Goal: Information Seeking & Learning: Check status

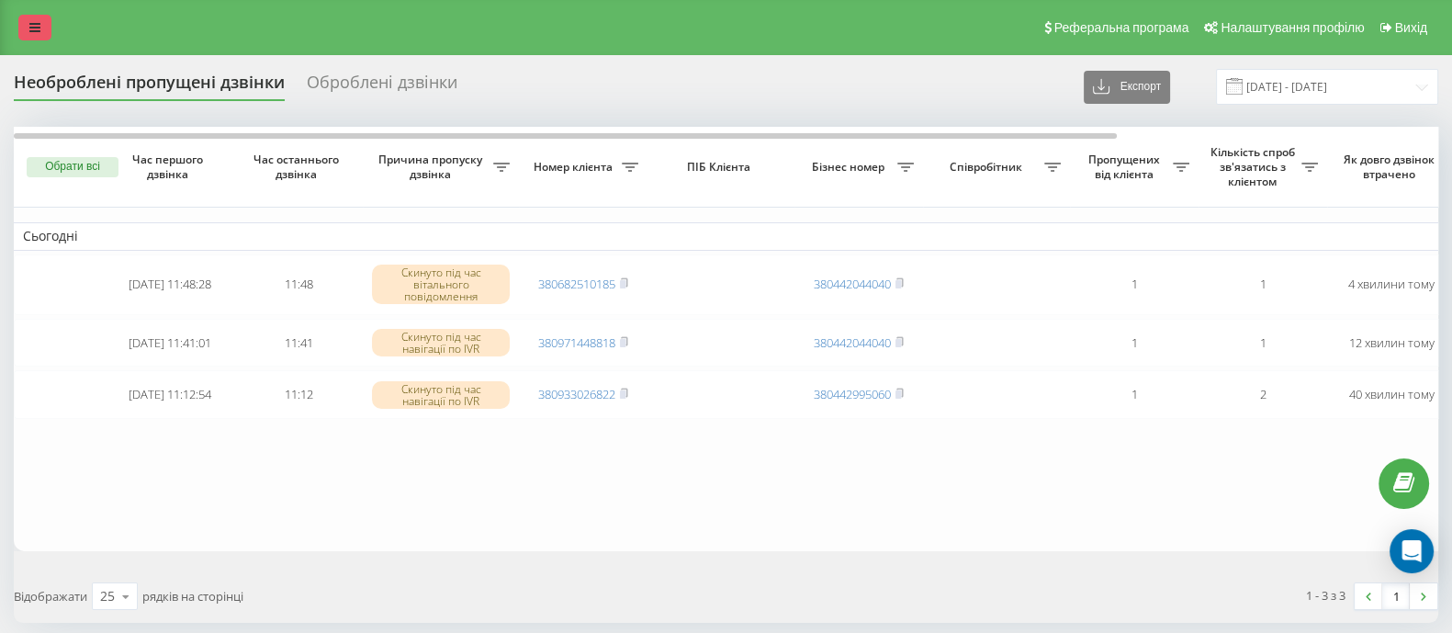
click at [32, 15] on link at bounding box center [34, 28] width 33 height 26
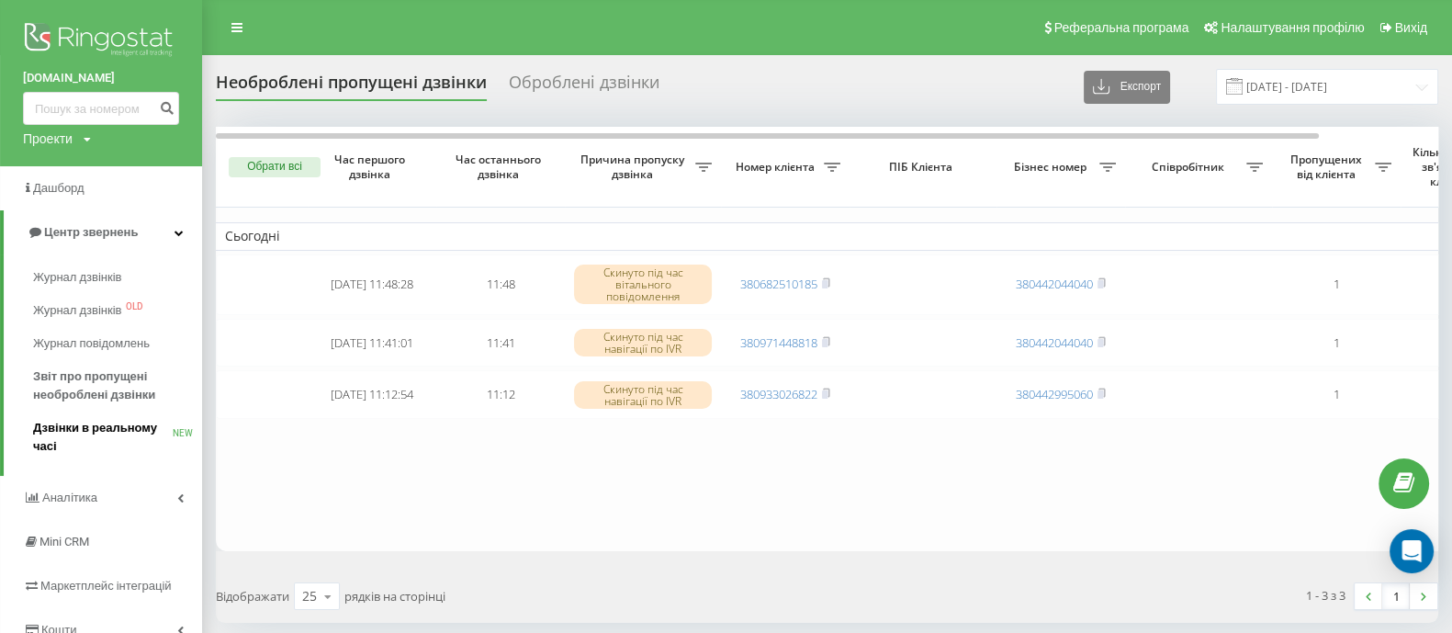
click at [95, 424] on span "Дзвінки в реальному часі" at bounding box center [103, 437] width 140 height 37
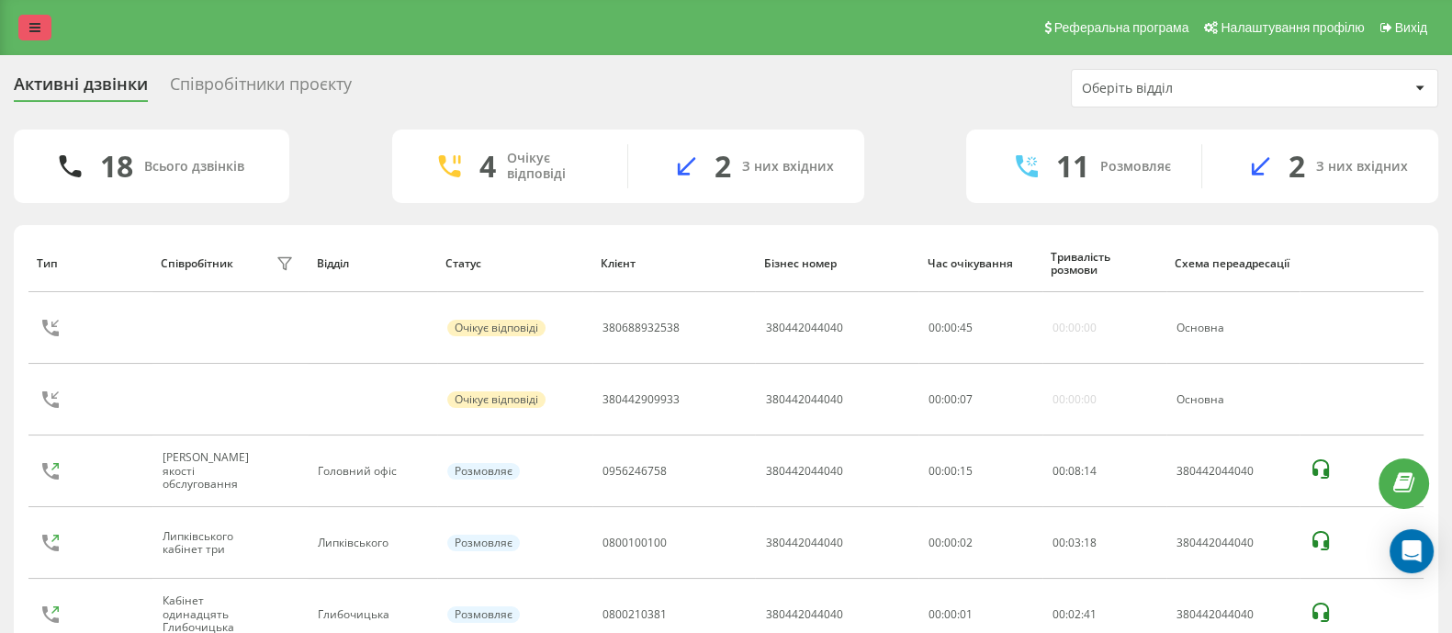
click at [41, 39] on link at bounding box center [34, 28] width 33 height 26
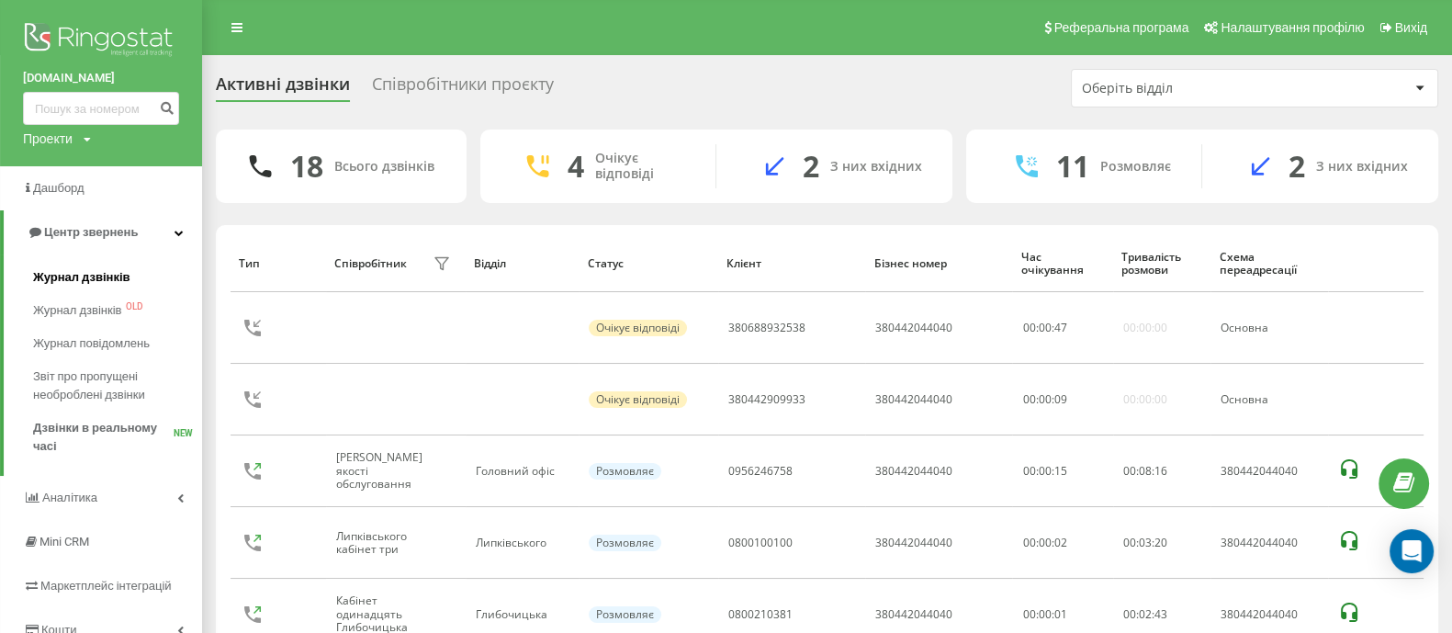
click at [95, 275] on span "Журнал дзвінків" at bounding box center [81, 277] width 97 height 18
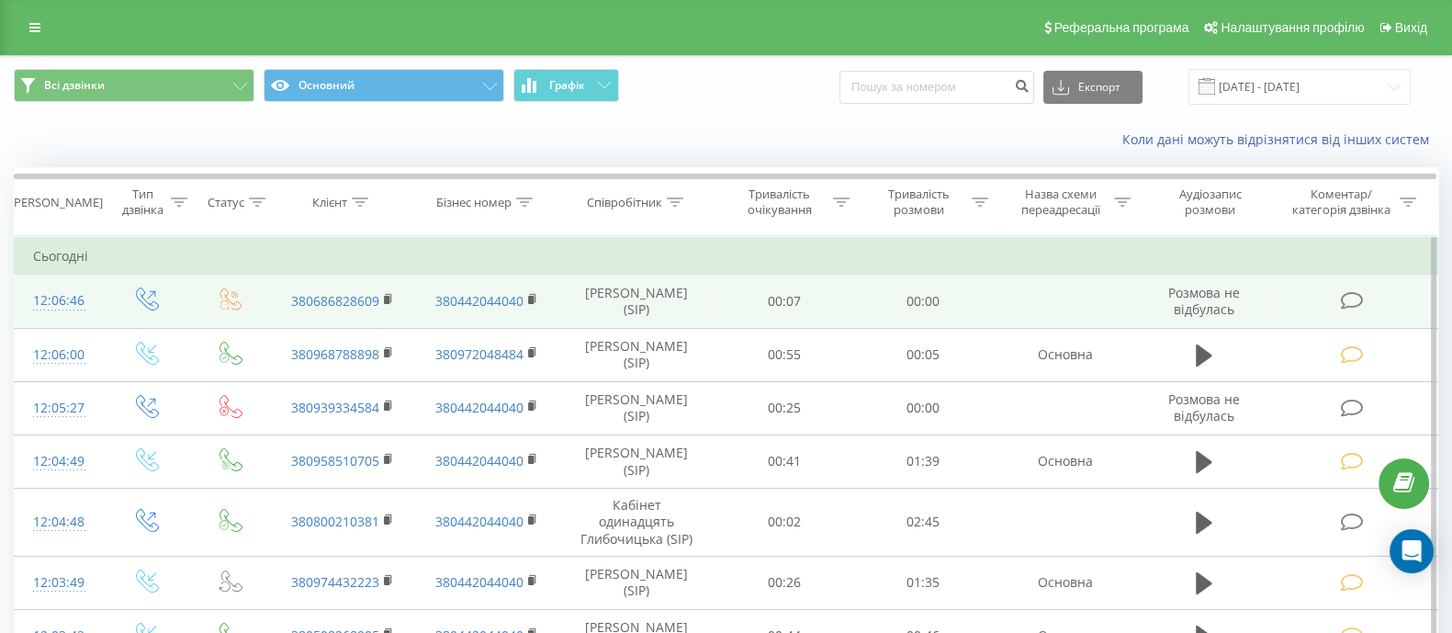
click at [1355, 301] on icon at bounding box center [1352, 300] width 23 height 19
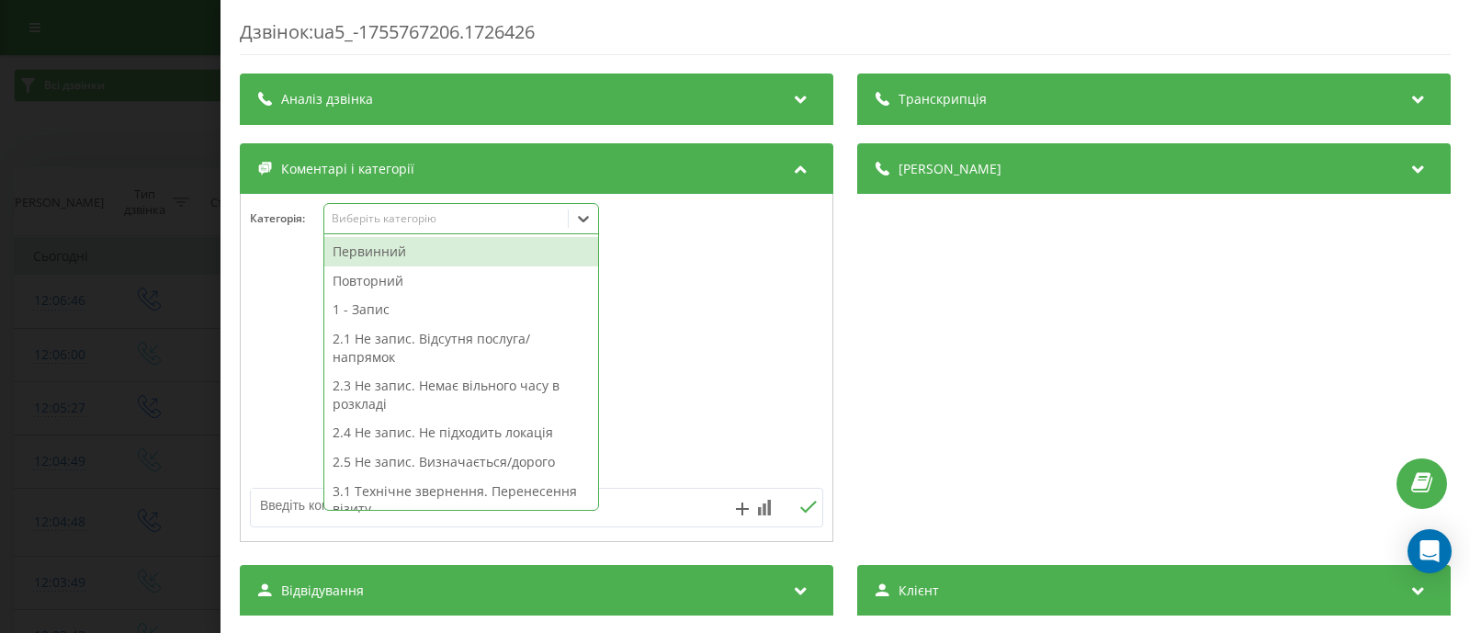
click at [582, 220] on icon at bounding box center [583, 219] width 11 height 6
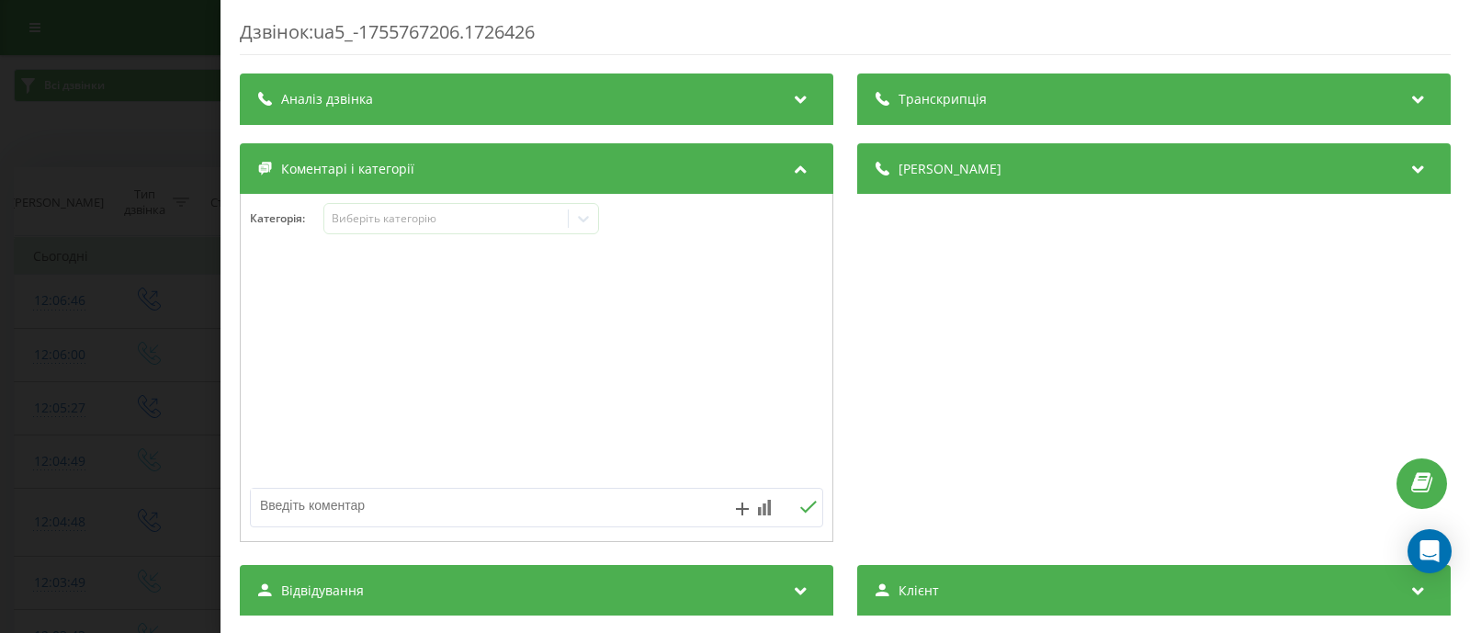
click at [676, 333] on div at bounding box center [537, 368] width 592 height 220
click at [141, 261] on div "Дзвінок : ua5_-1755767206.1726426 Транскрипція Для AI-аналізу майбутніх дзвінкі…" at bounding box center [735, 316] width 1470 height 633
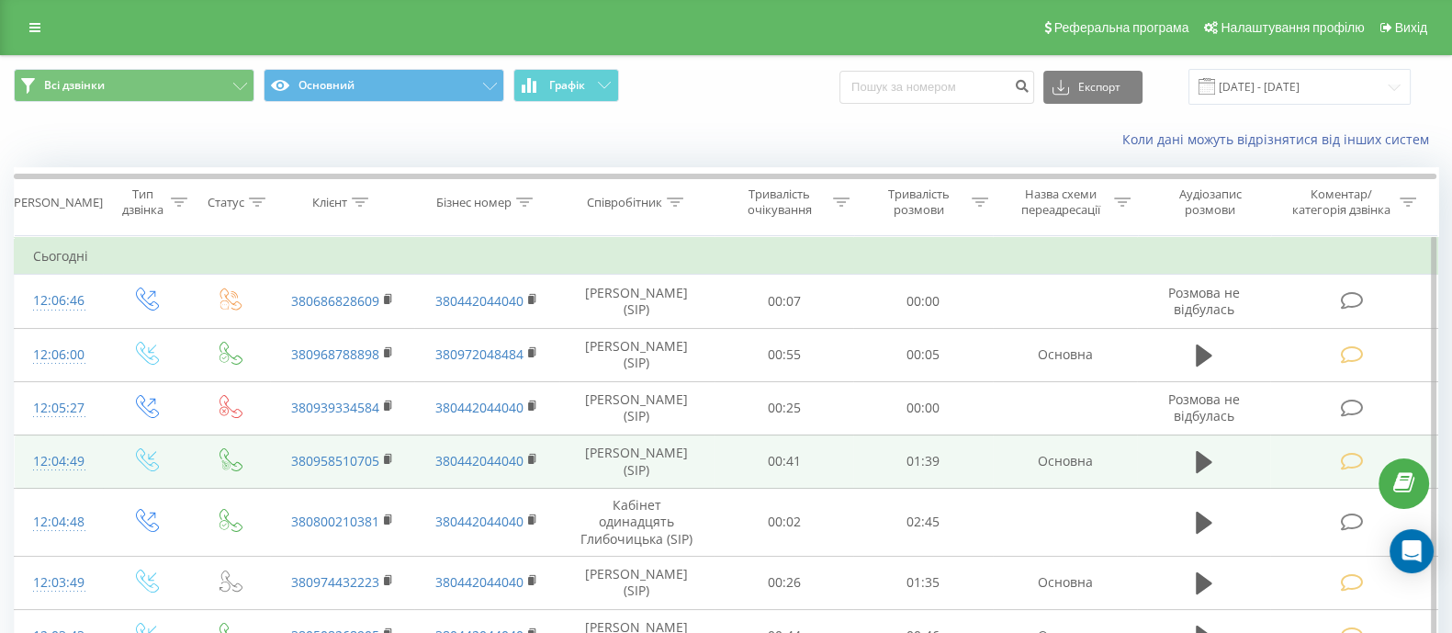
click at [1350, 457] on icon at bounding box center [1352, 461] width 23 height 19
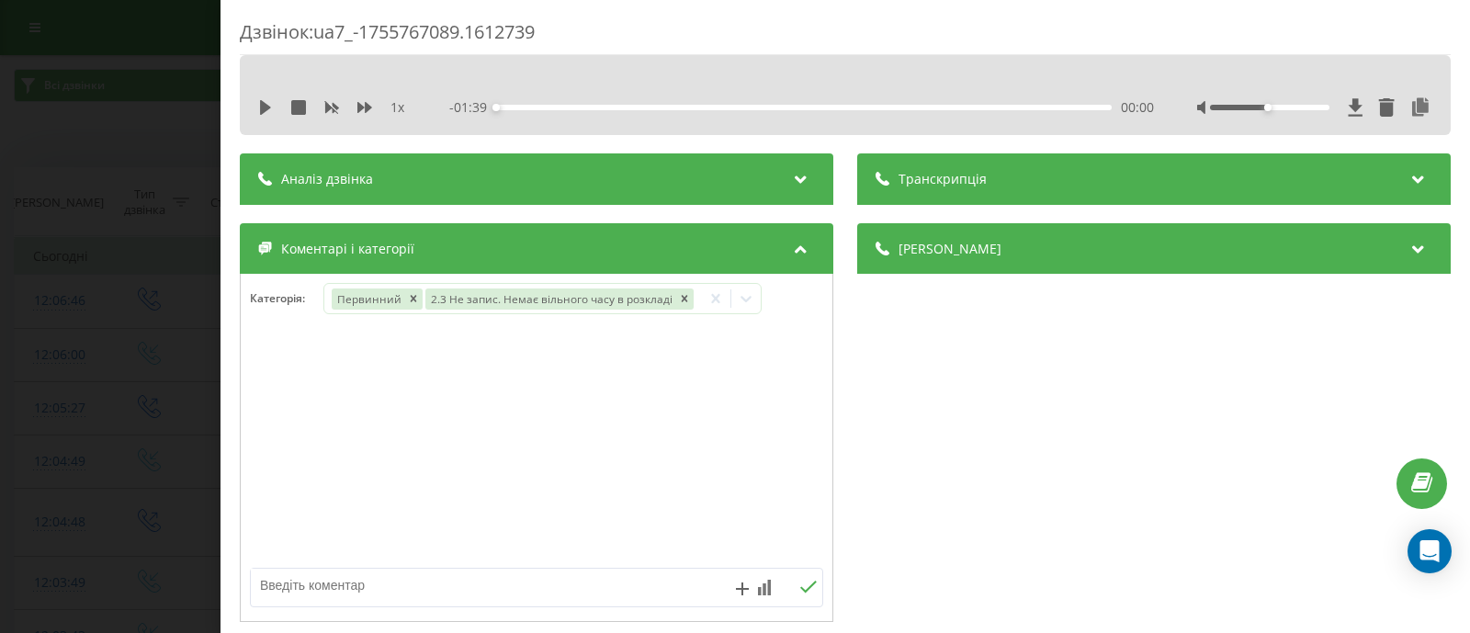
click at [174, 370] on div "Дзвінок : ua7_-1755767089.1612739 1 x - 01:39 00:00 00:00 Транскрипція Для AI-а…" at bounding box center [735, 316] width 1470 height 633
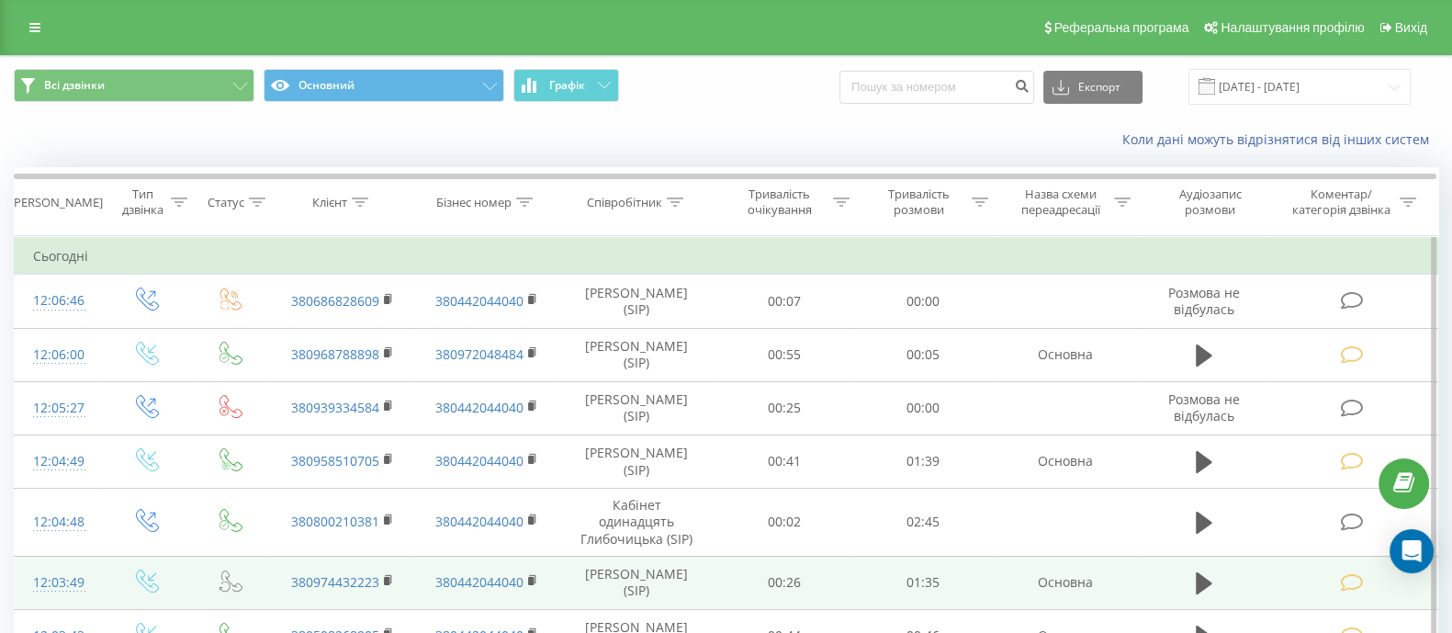
click at [1350, 581] on icon at bounding box center [1352, 582] width 23 height 19
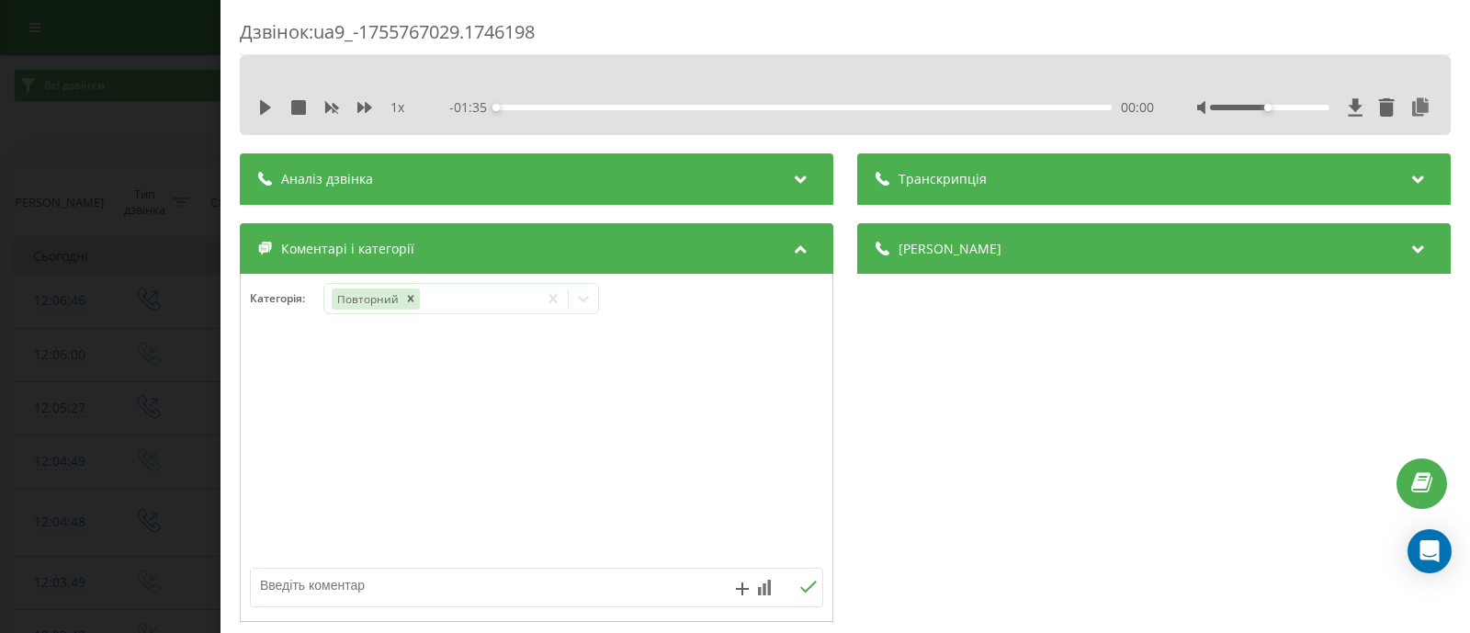
click at [167, 353] on div "Дзвінок : ua9_-1755767029.1746198 1 x - 01:35 00:00 00:00 Транскрипція Для AI-а…" at bounding box center [735, 316] width 1470 height 633
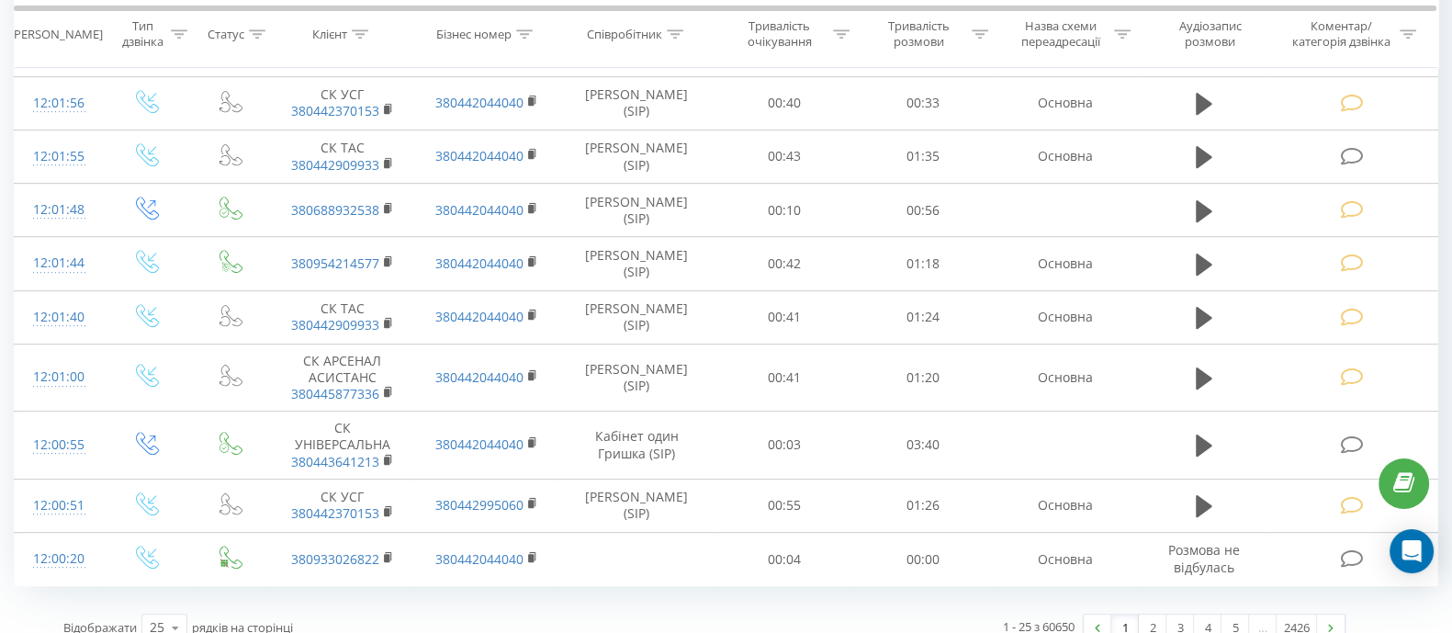
scroll to position [1084, 0]
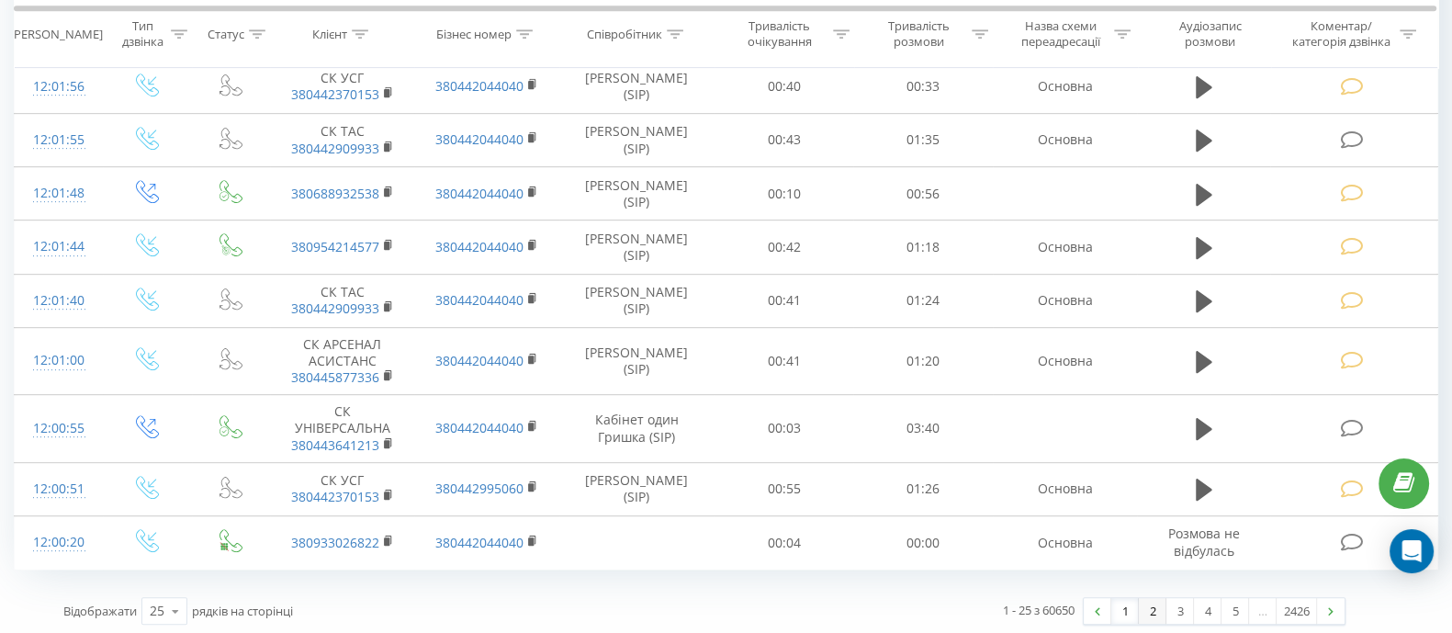
click at [1155, 603] on link "2" at bounding box center [1153, 611] width 28 height 26
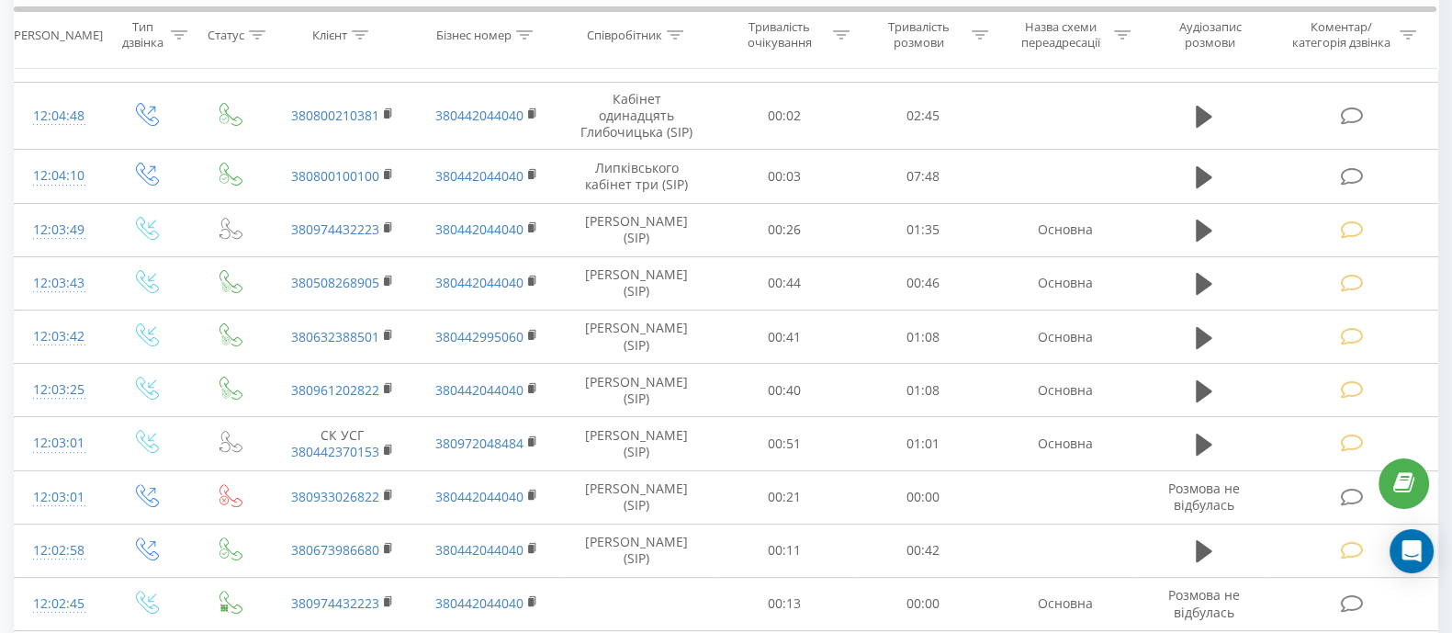
scroll to position [677, 0]
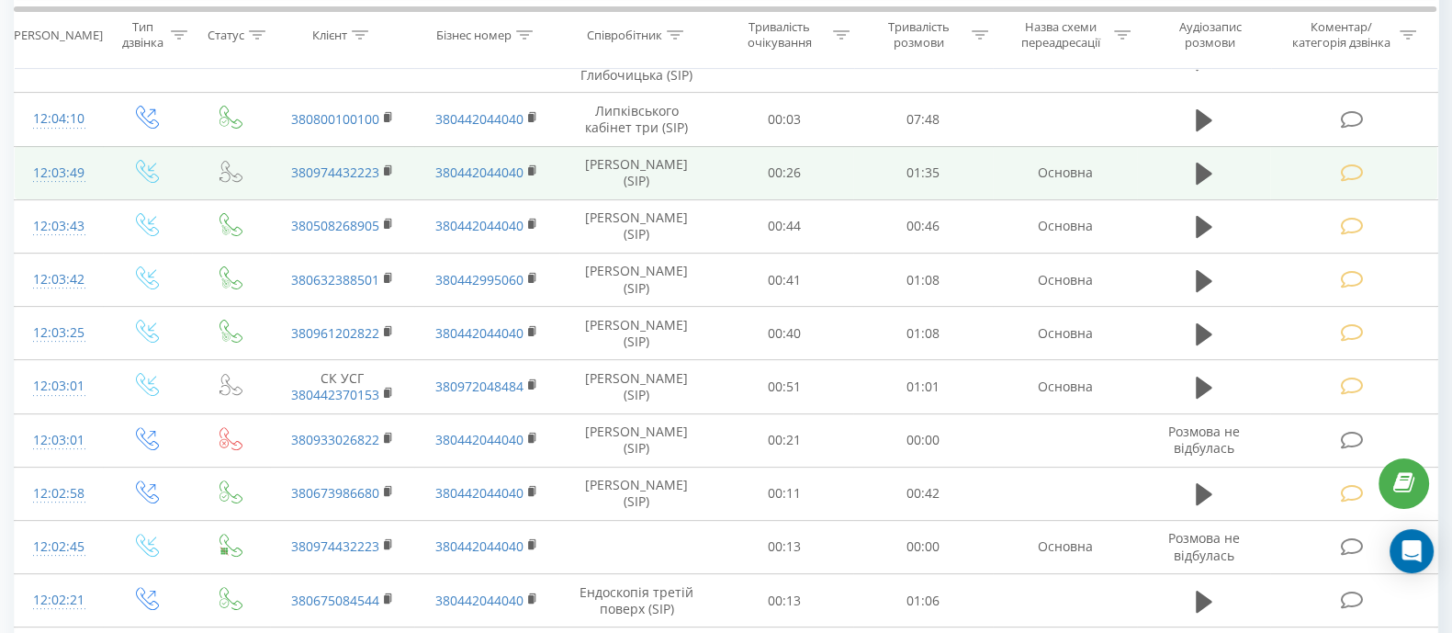
click at [1358, 169] on icon at bounding box center [1352, 172] width 23 height 19
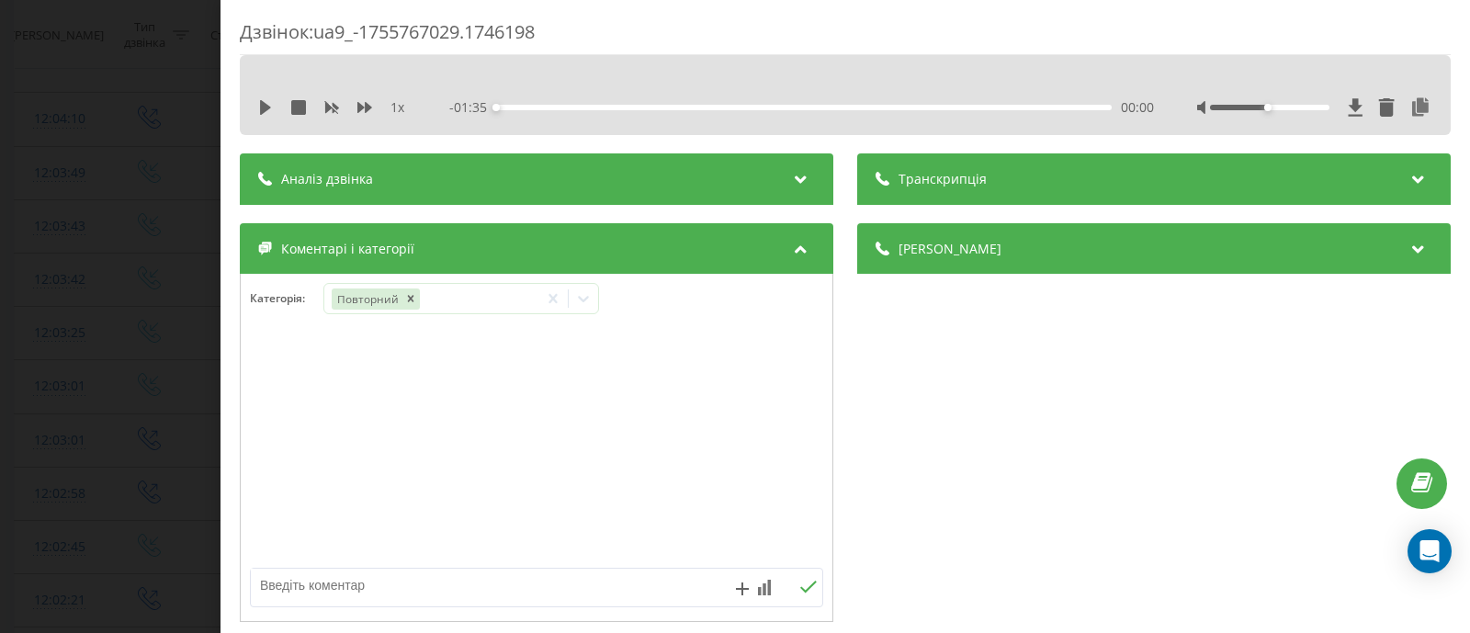
click at [64, 290] on div "Дзвінок : ua9_-1755767029.1746198 1 x - 01:35 00:00 00:00 Транскрипція Для AI-а…" at bounding box center [735, 316] width 1470 height 633
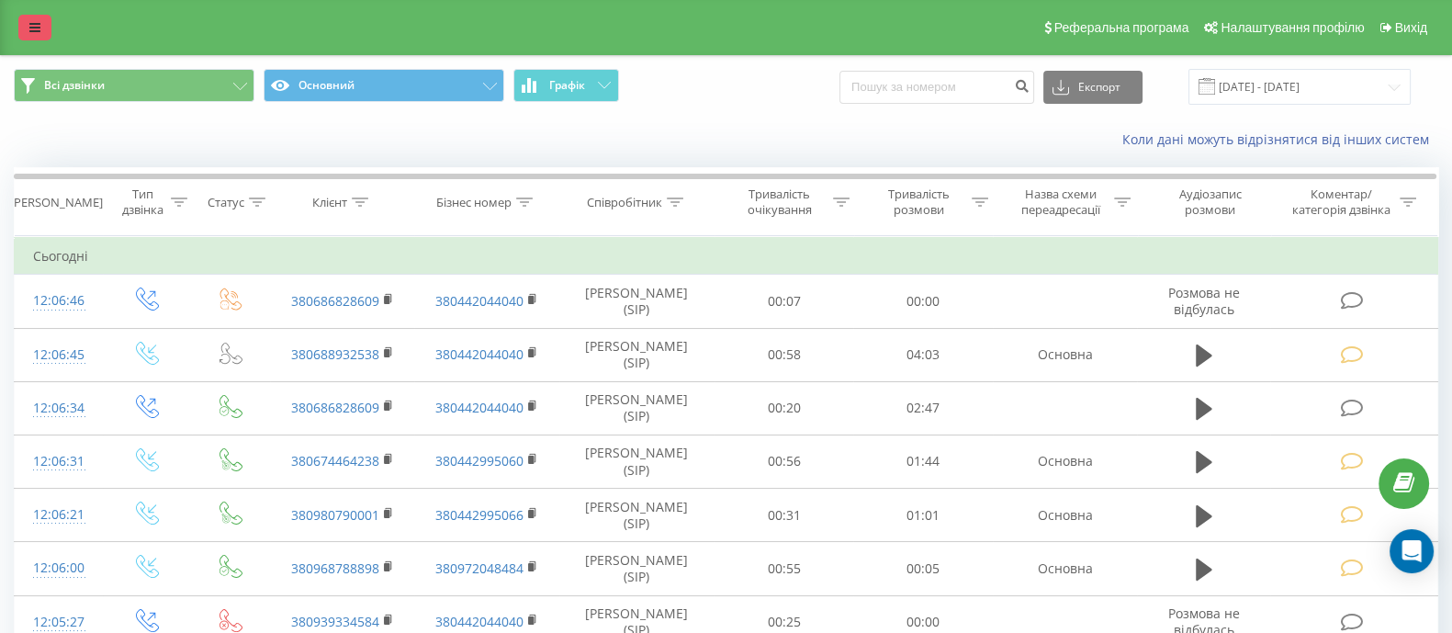
click at [33, 32] on icon at bounding box center [34, 27] width 11 height 13
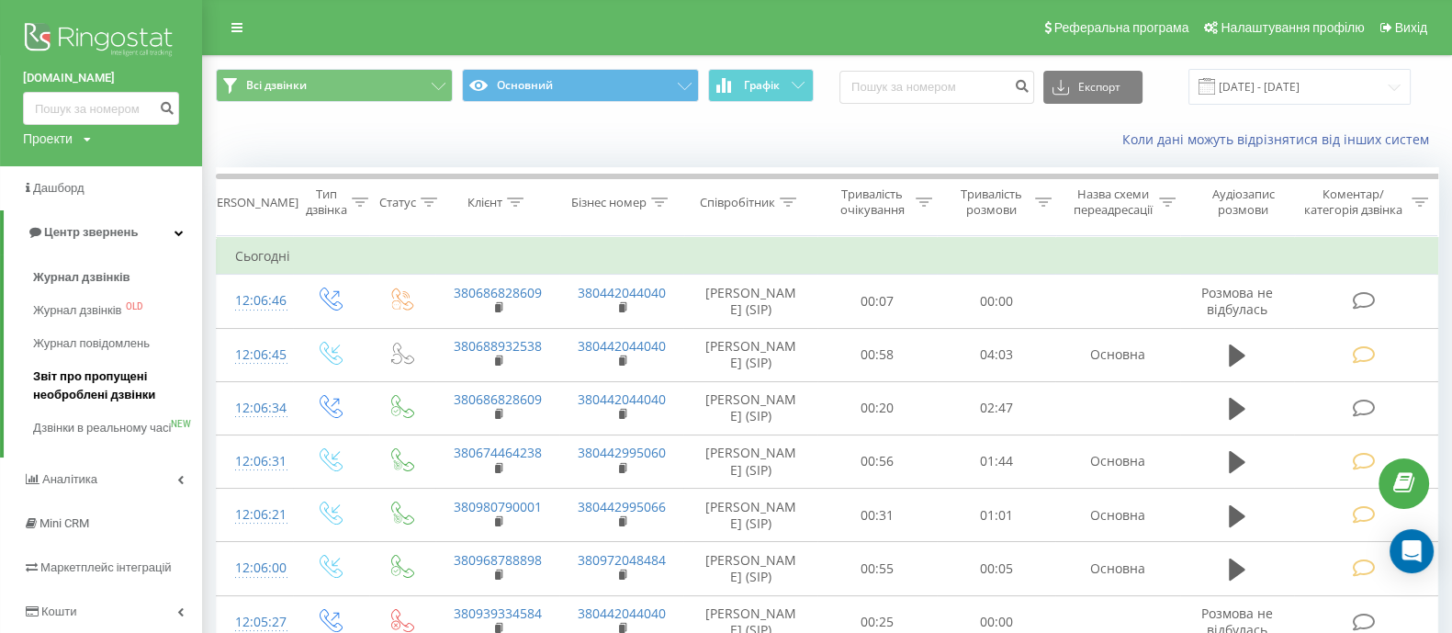
click at [93, 383] on span "Звіт про пропущені необроблені дзвінки" at bounding box center [113, 385] width 160 height 37
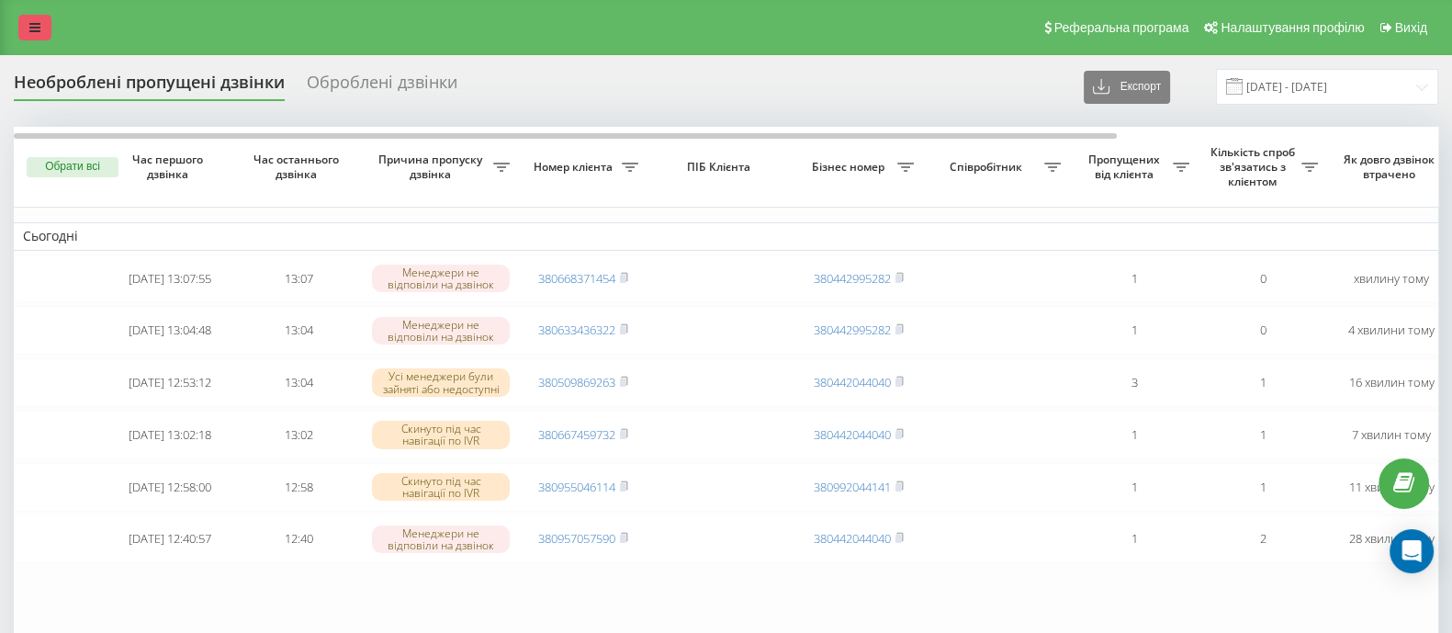
click at [23, 15] on link at bounding box center [34, 28] width 33 height 26
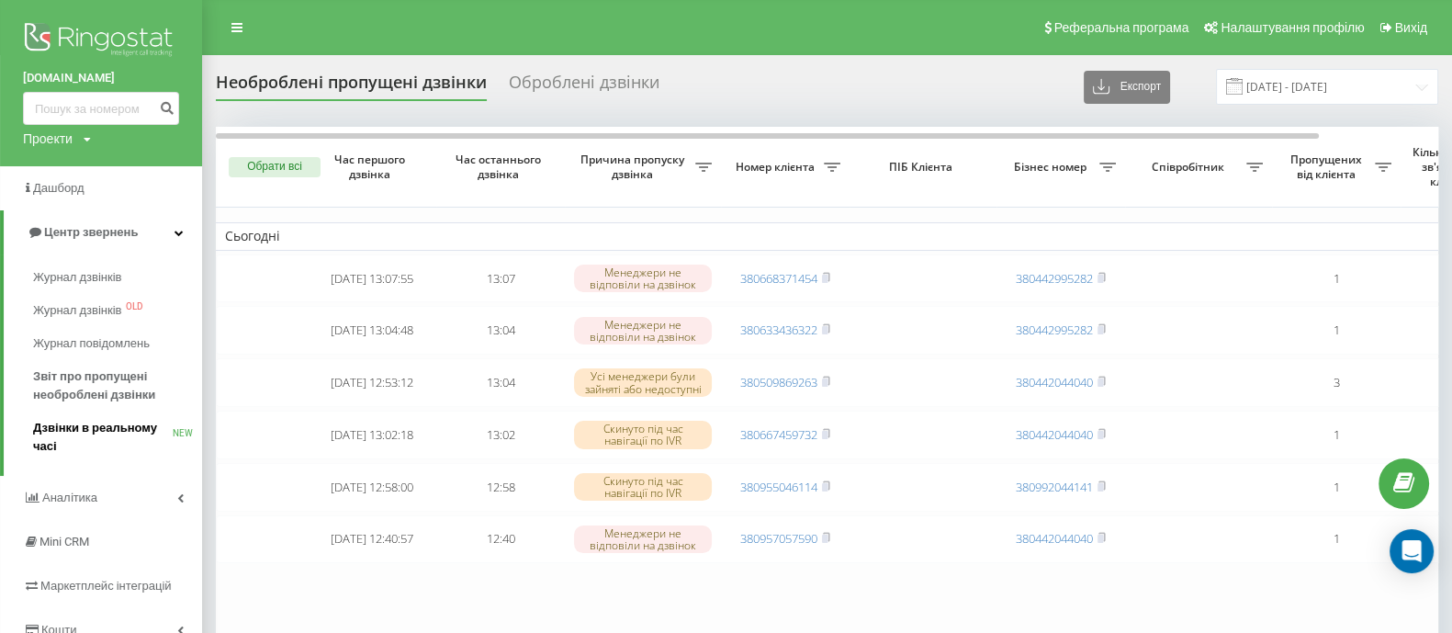
click at [116, 431] on span "Дзвінки в реальному часі" at bounding box center [103, 437] width 140 height 37
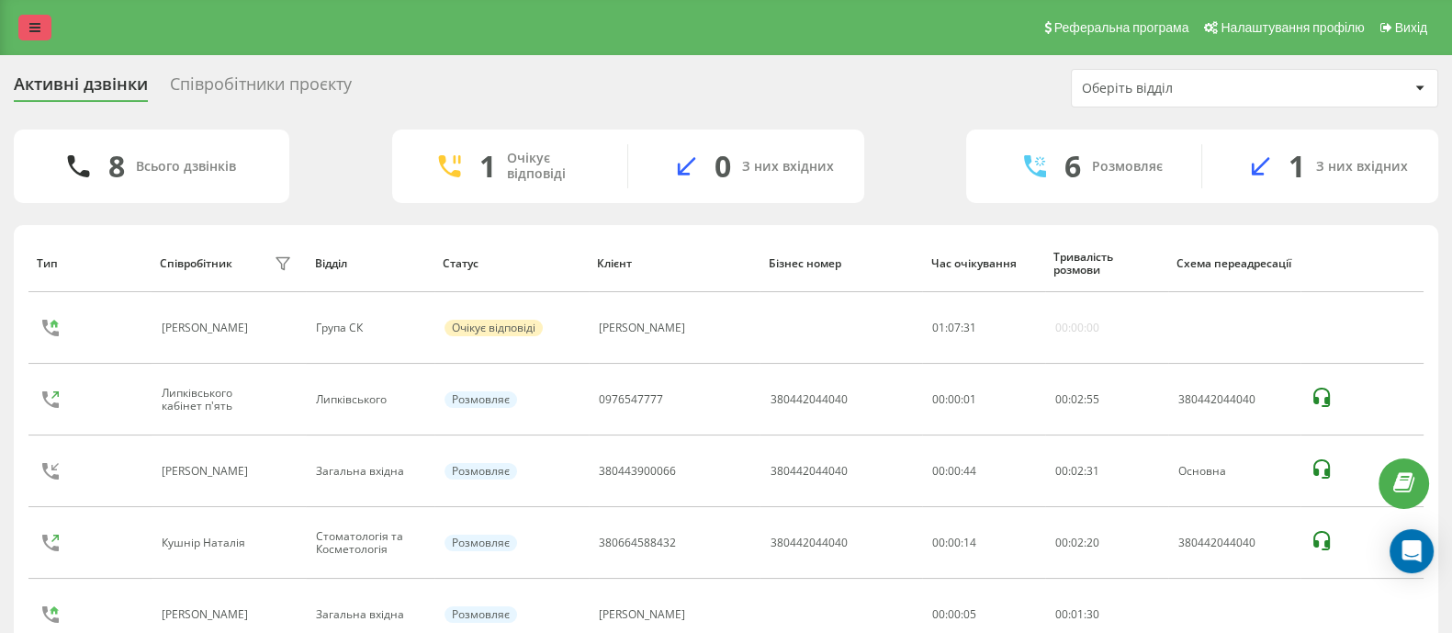
click at [45, 29] on link at bounding box center [34, 28] width 33 height 26
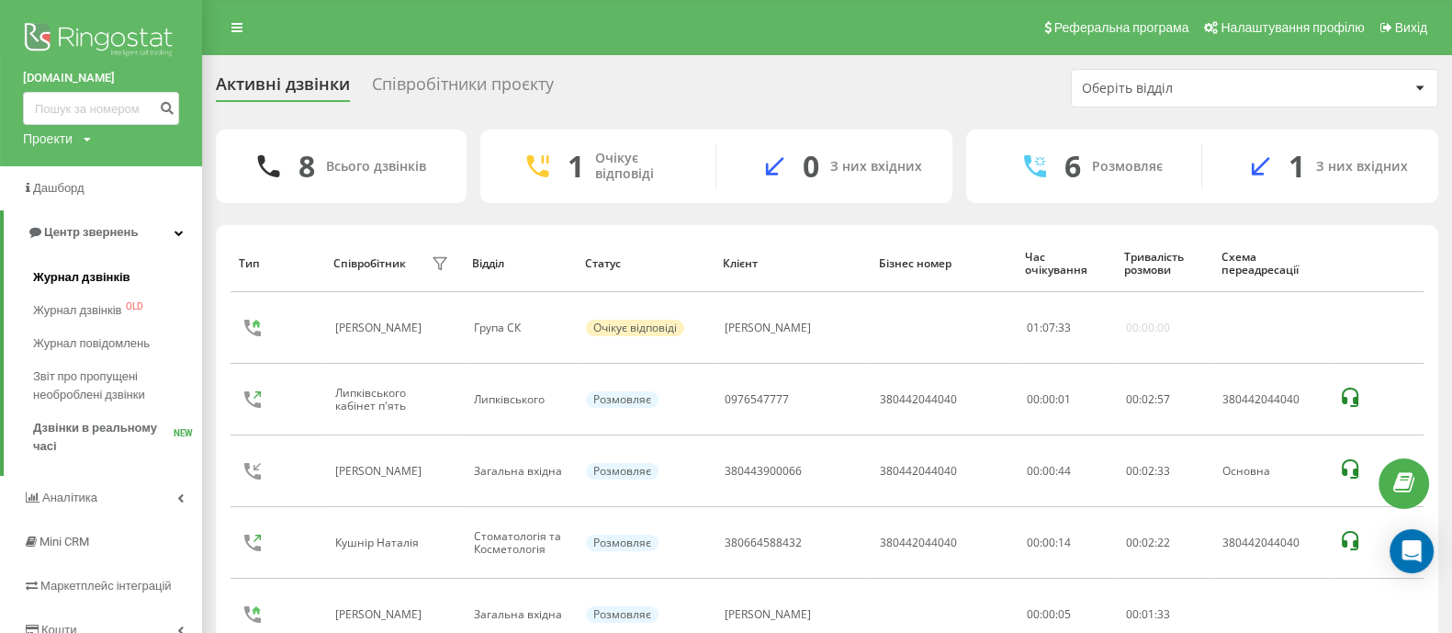
click at [101, 275] on span "Журнал дзвінків" at bounding box center [81, 277] width 97 height 18
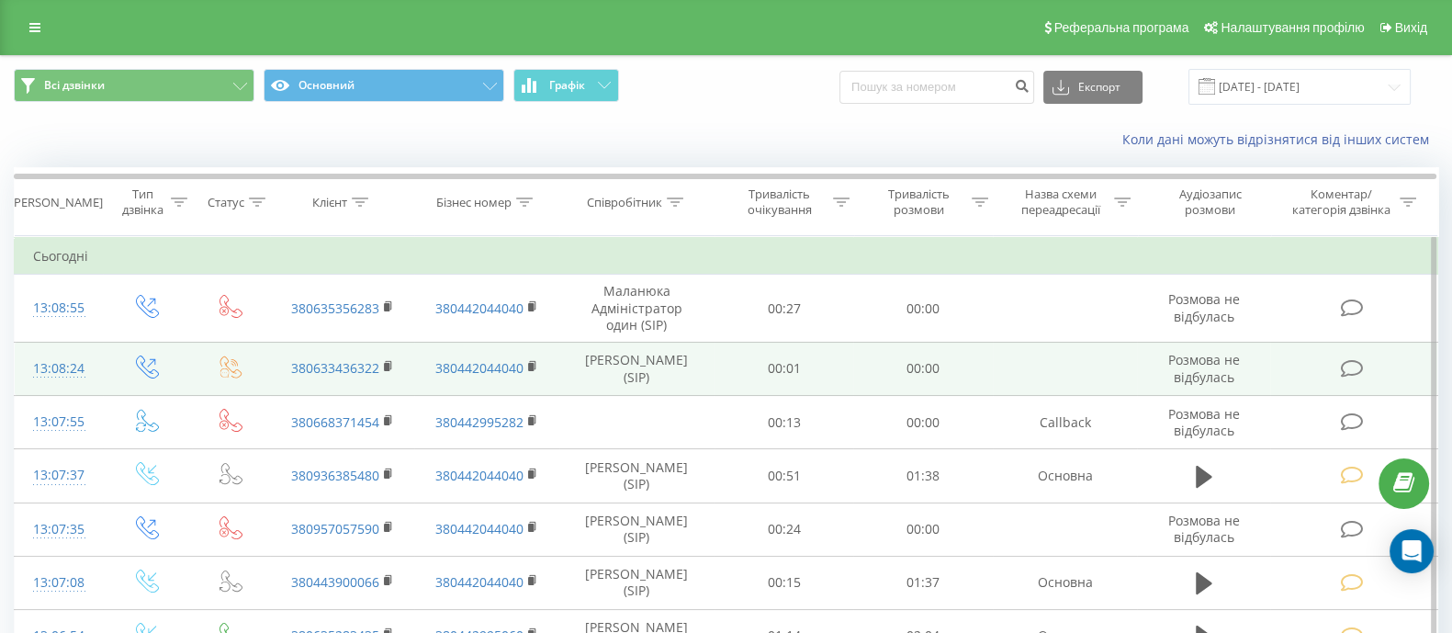
click at [1358, 369] on icon at bounding box center [1352, 368] width 23 height 19
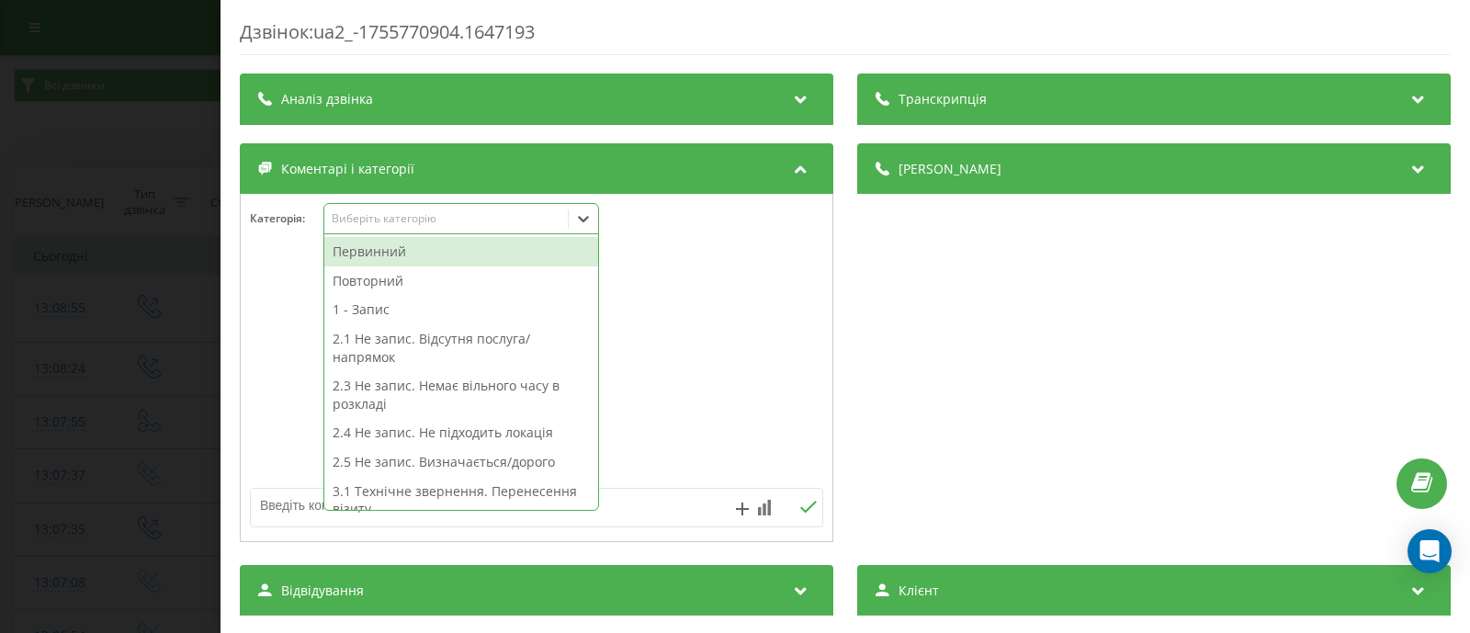
click at [577, 223] on icon at bounding box center [583, 218] width 18 height 18
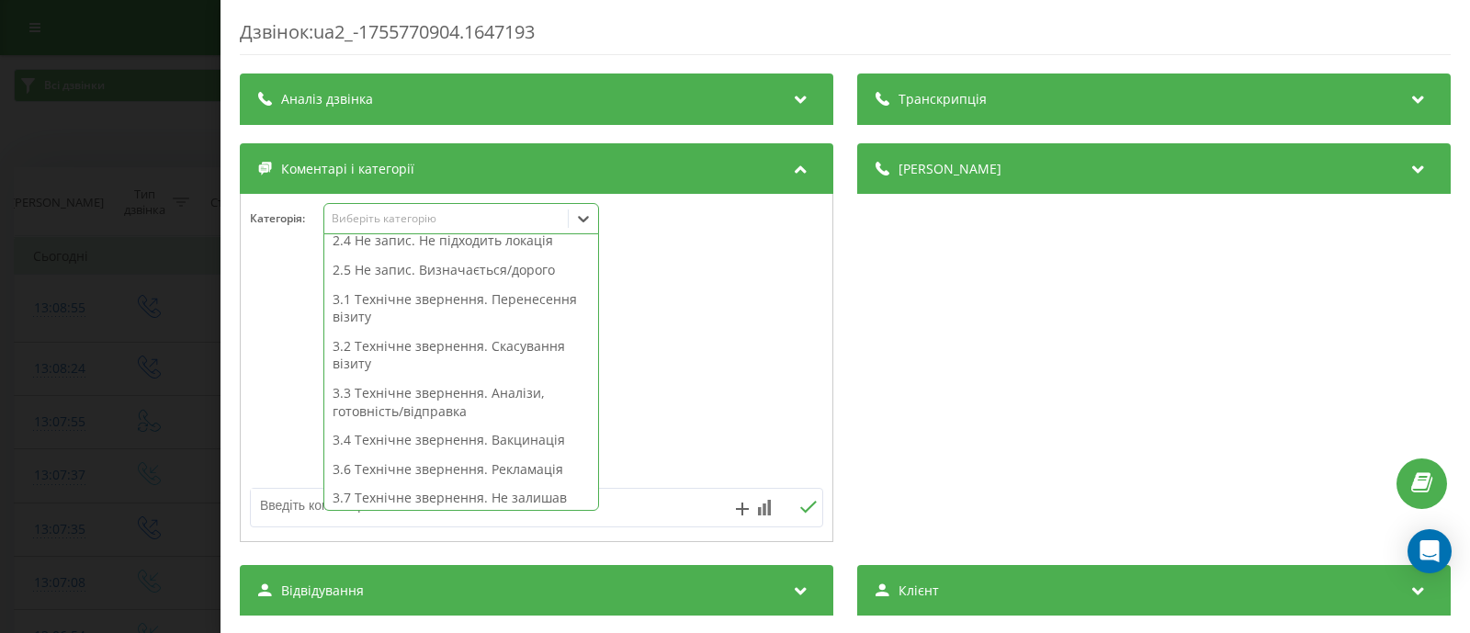
scroll to position [238, 0]
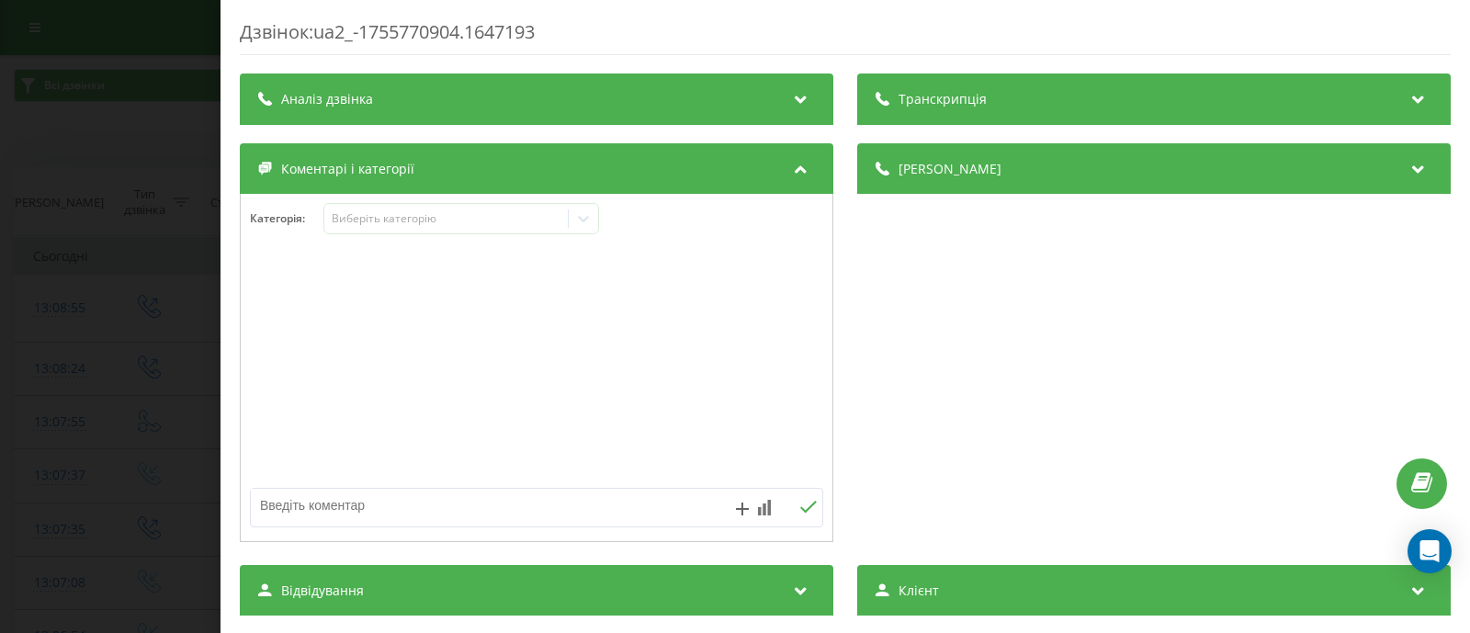
click at [141, 276] on div "Дзвінок : ua2_-1755770904.1647193 Транскрипція Для AI-аналізу майбутніх дзвінкі…" at bounding box center [735, 316] width 1470 height 633
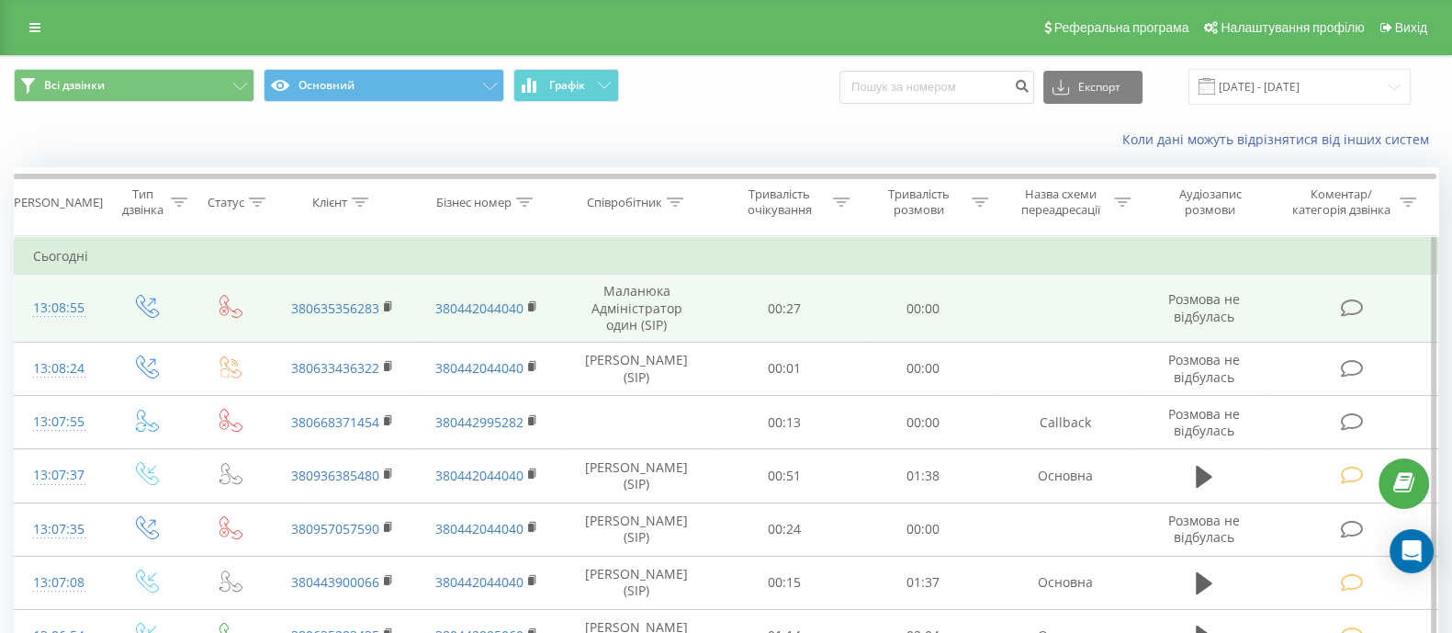
click at [1350, 312] on icon at bounding box center [1352, 308] width 23 height 19
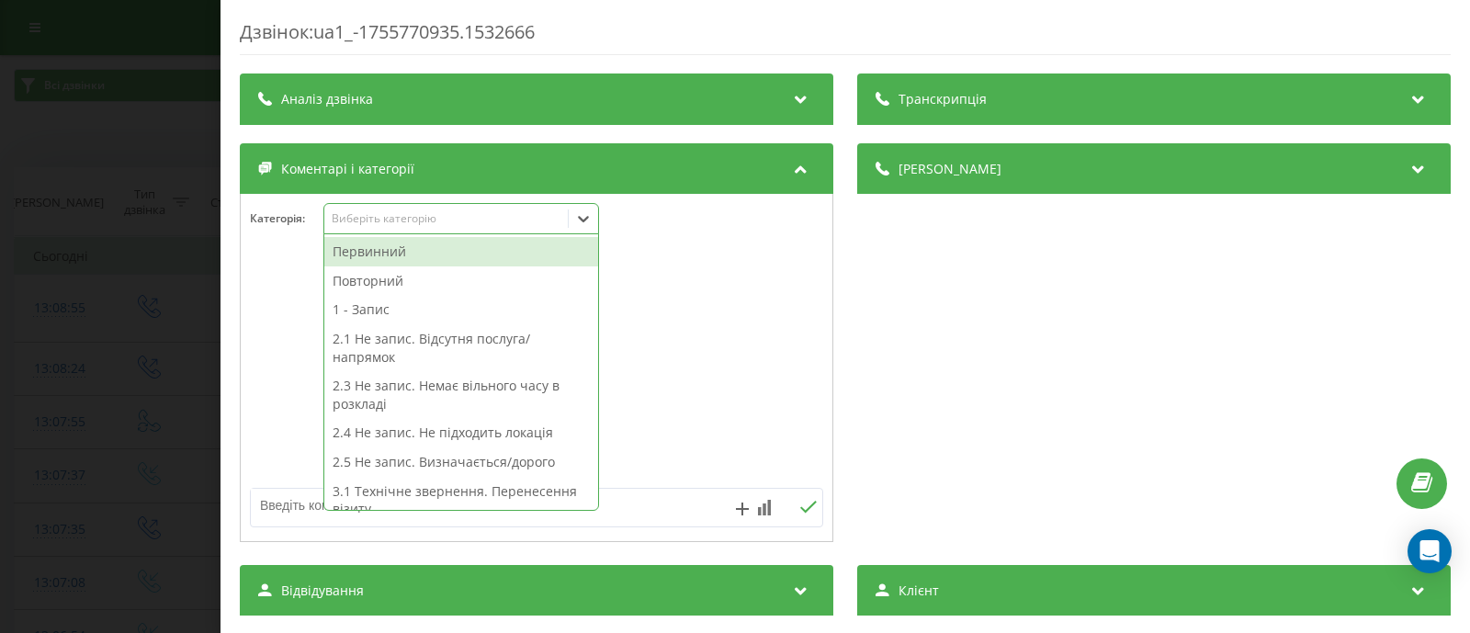
click at [578, 213] on icon at bounding box center [583, 218] width 18 height 18
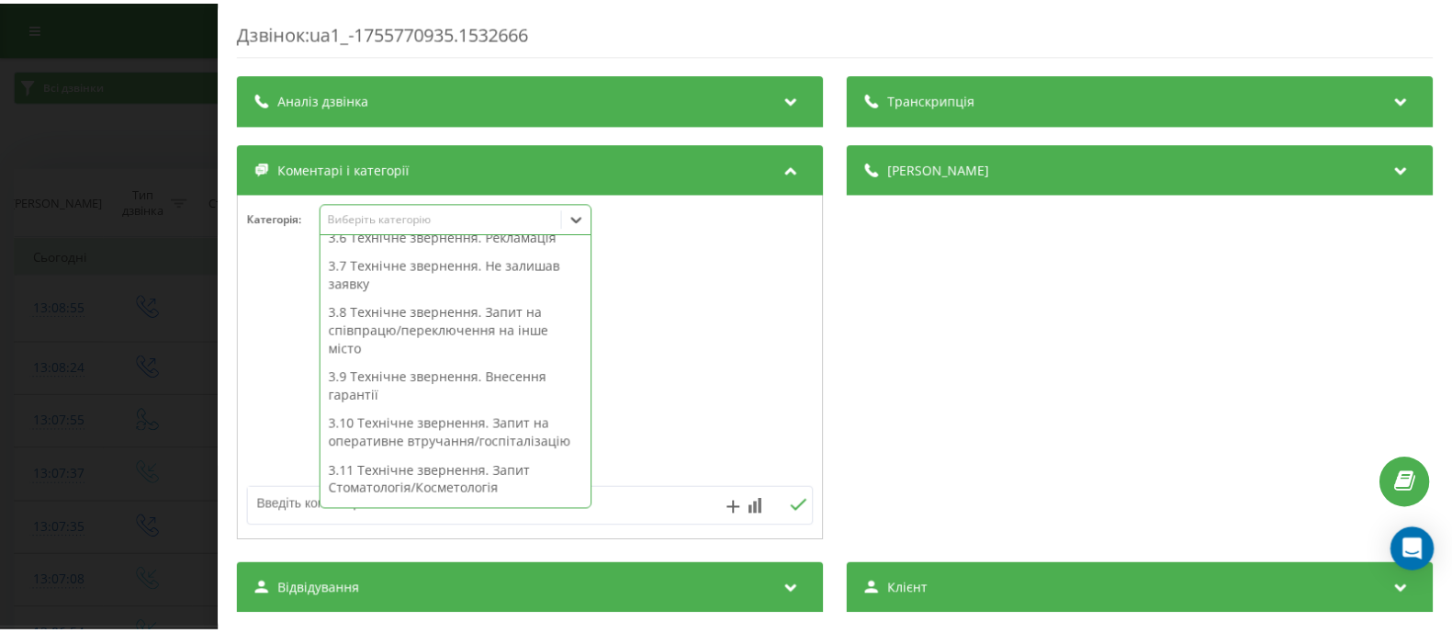
scroll to position [468, 0]
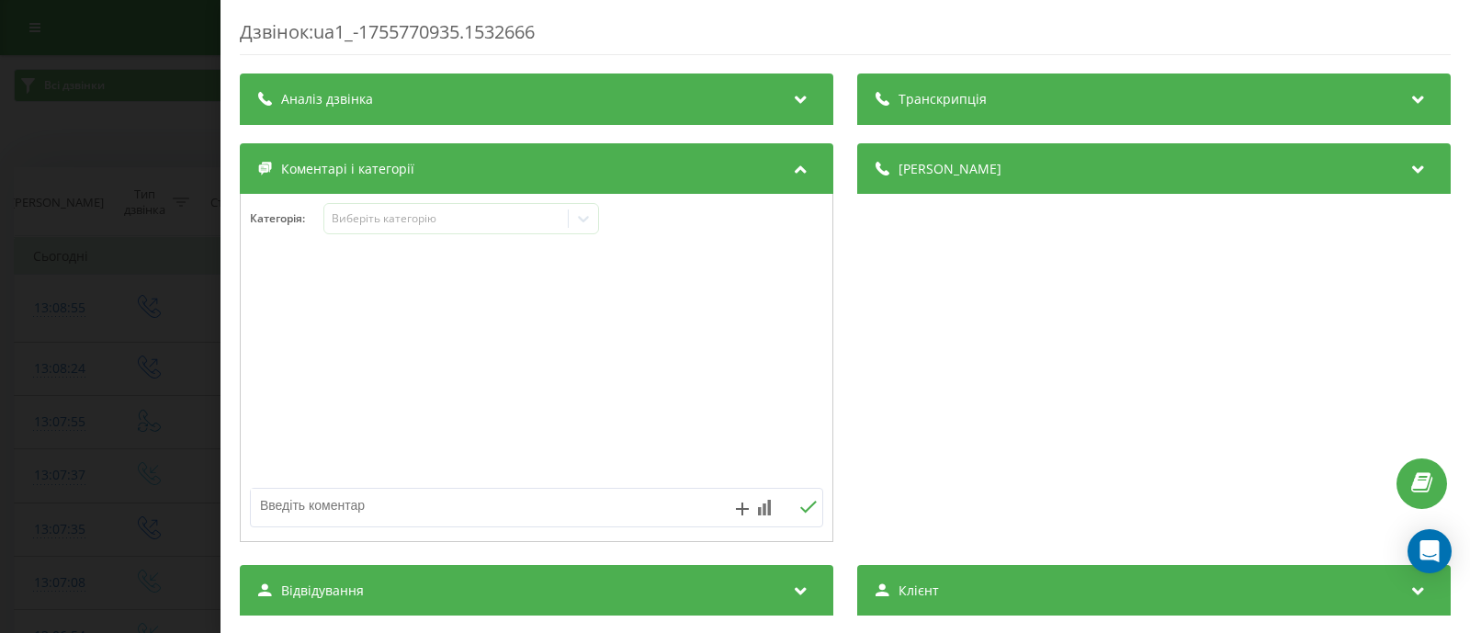
click at [82, 312] on div "Дзвінок : ua1_-1755770935.1532666 Транскрипція Для AI-аналізу майбутніх дзвінкі…" at bounding box center [735, 316] width 1470 height 633
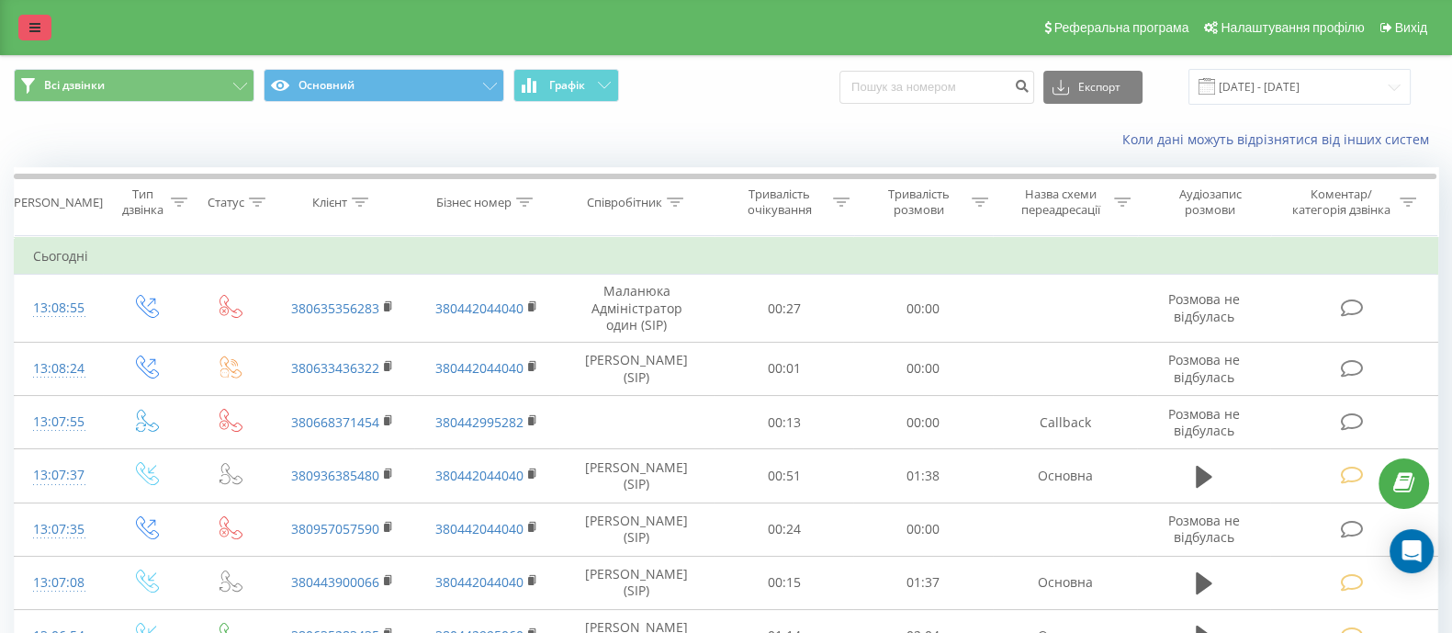
click at [28, 25] on link at bounding box center [34, 28] width 33 height 26
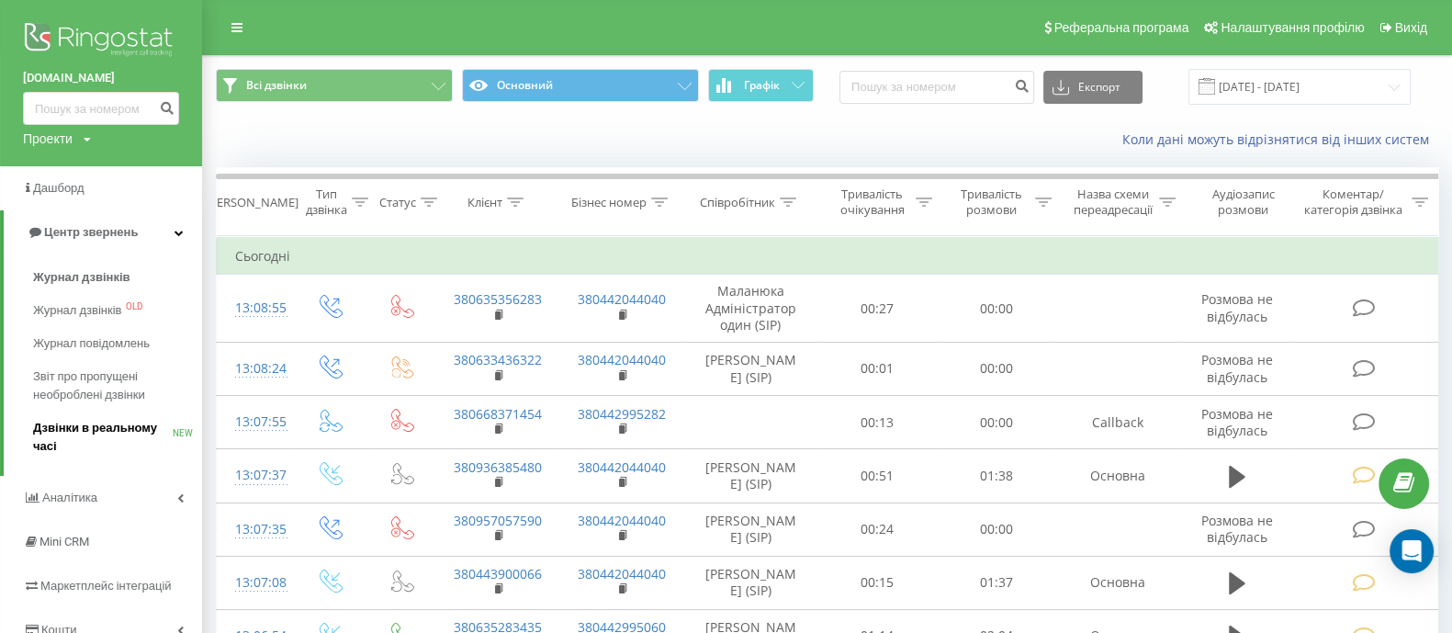
click at [135, 426] on span "Дзвінки в реальному часі" at bounding box center [103, 437] width 140 height 37
